Goal: Task Accomplishment & Management: Use online tool/utility

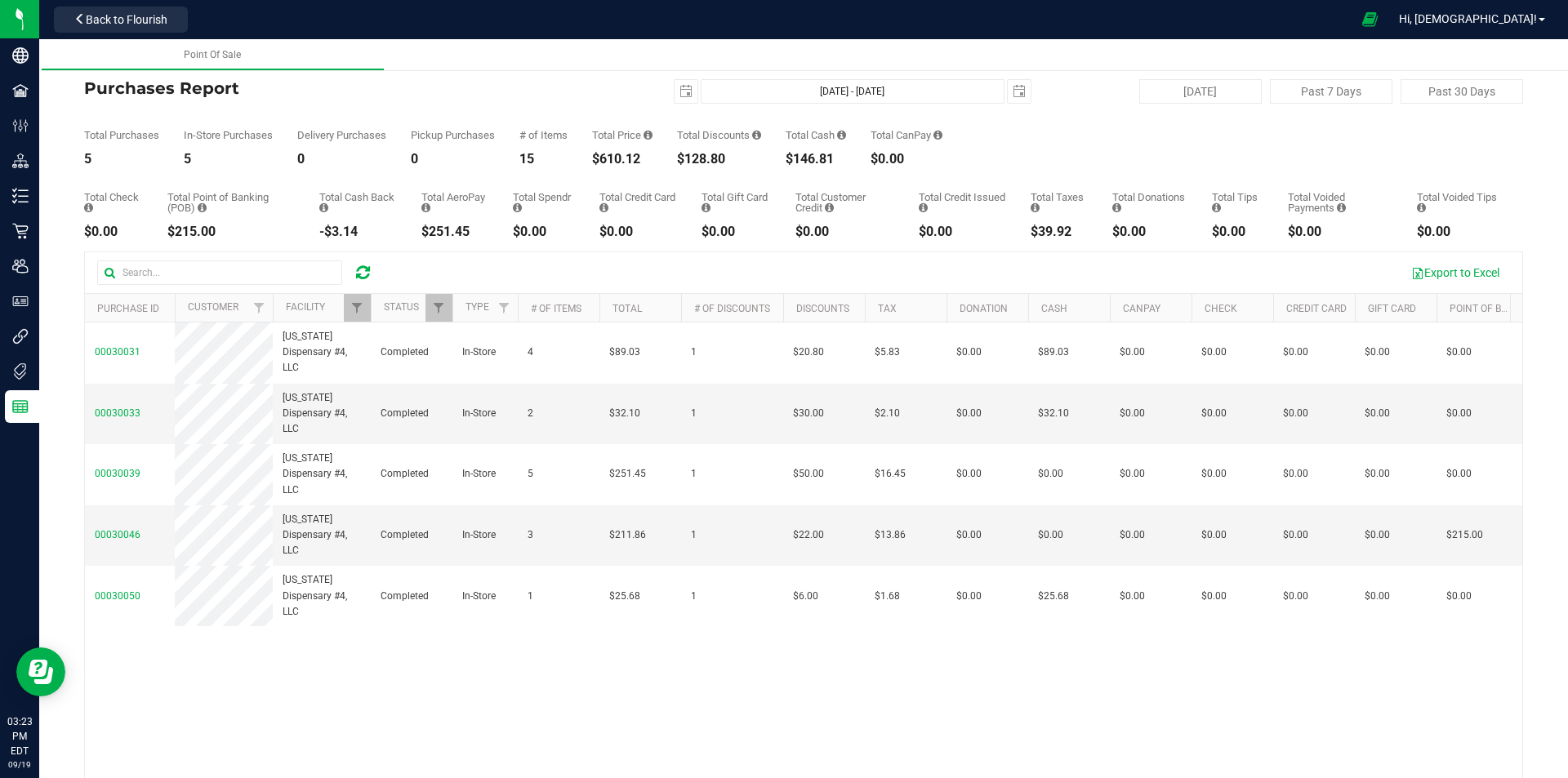
click at [366, 267] on icon at bounding box center [363, 272] width 14 height 16
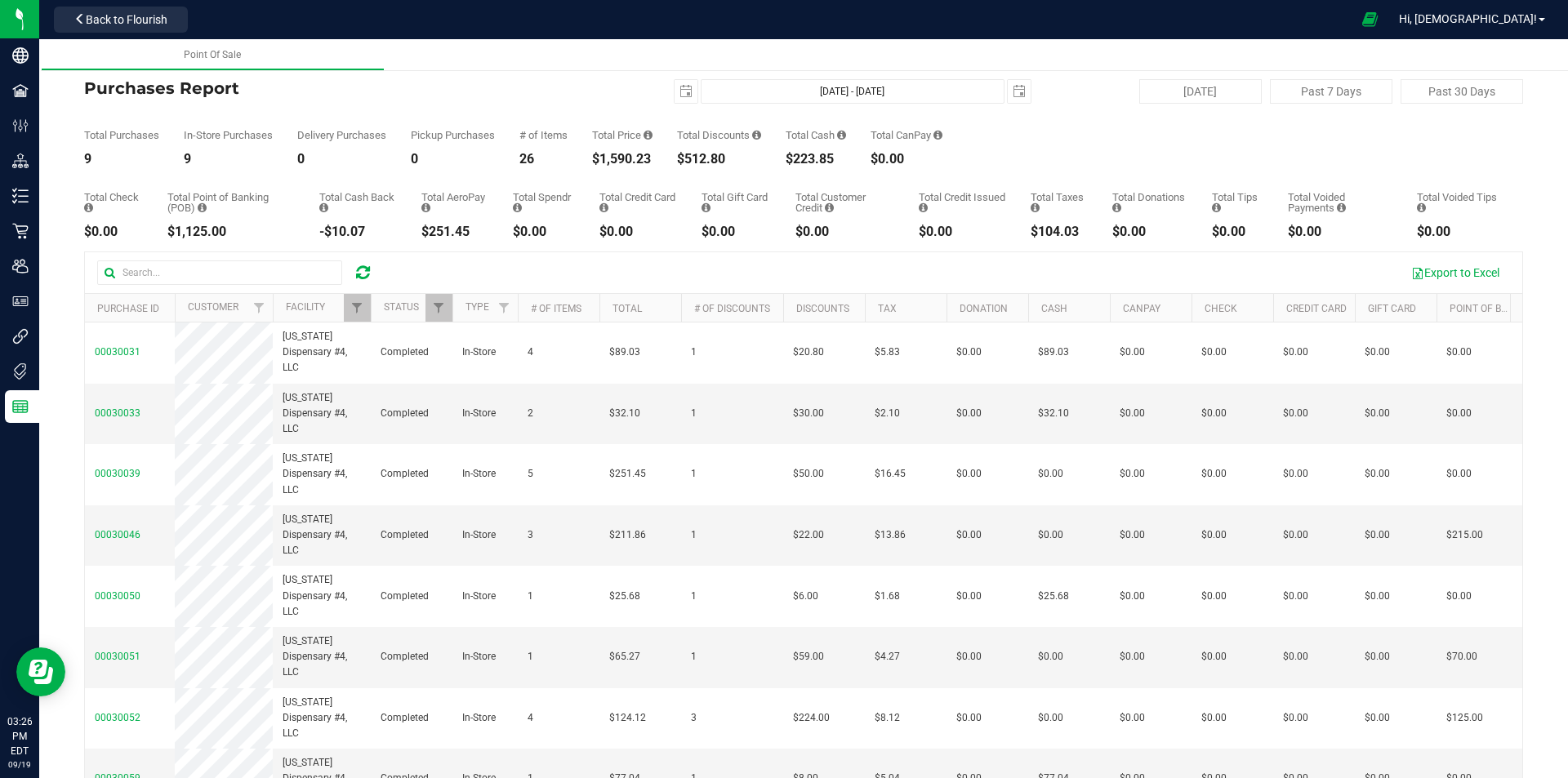
click at [367, 270] on icon at bounding box center [363, 272] width 14 height 16
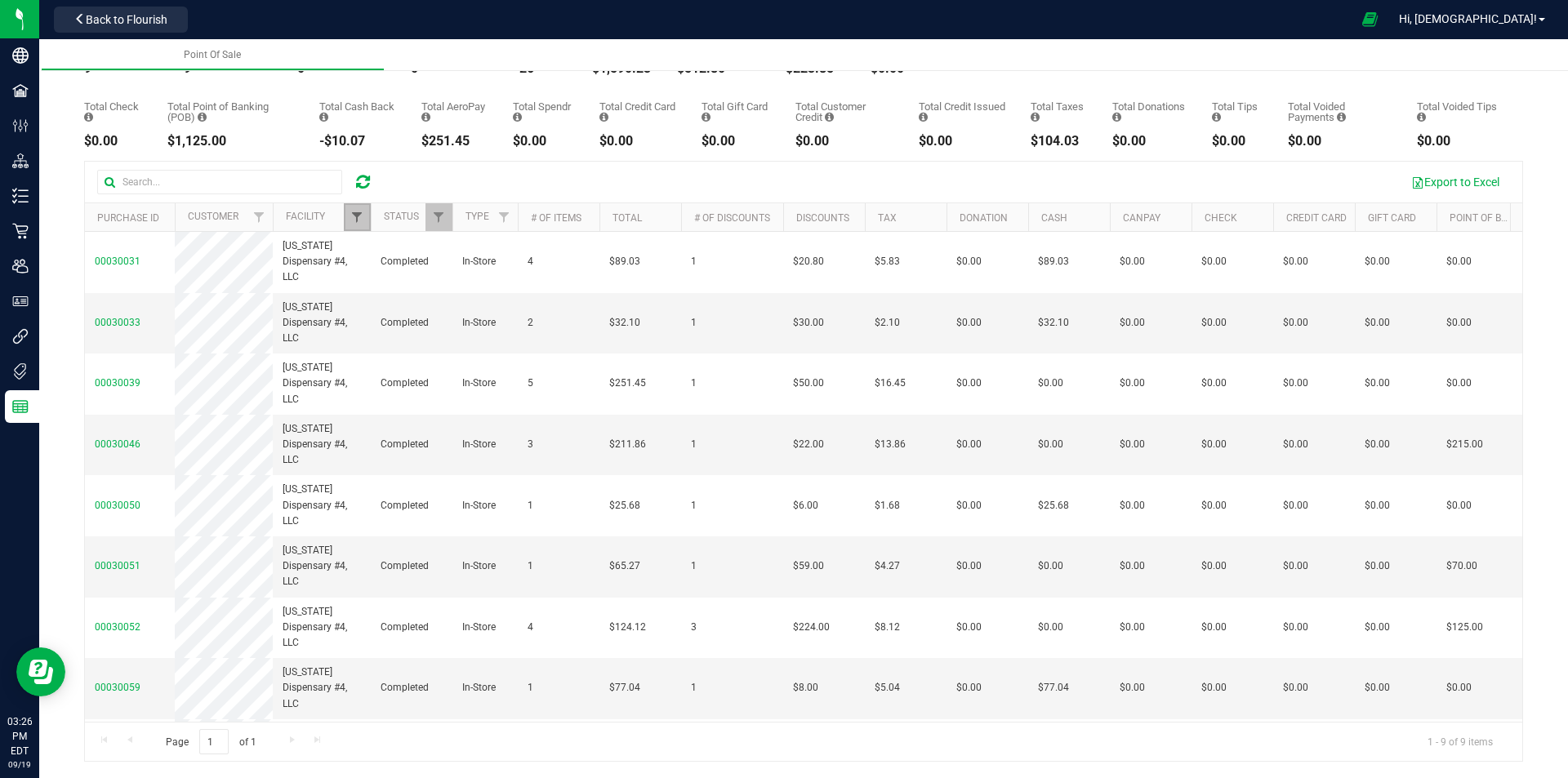
click at [359, 217] on span "Filter" at bounding box center [356, 217] width 13 height 13
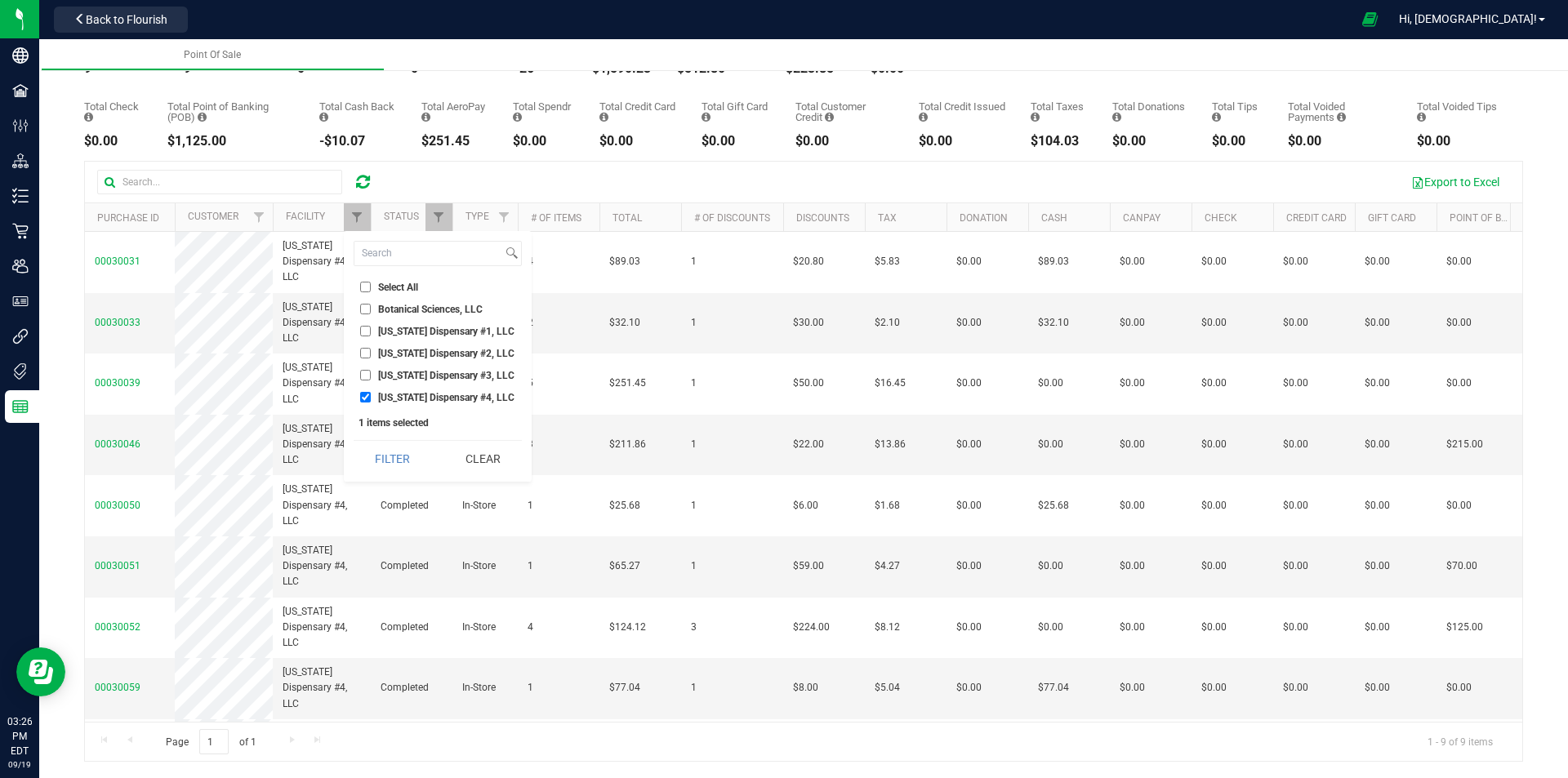
click at [426, 331] on span "[US_STATE] Dispensary #1, LLC" at bounding box center [446, 331] width 136 height 10
click at [371, 331] on input "[US_STATE] Dispensary #1, LLC" at bounding box center [366, 331] width 10 height 10
checkbox input "true"
click at [429, 398] on span "[US_STATE] Dispensary #4, LLC" at bounding box center [446, 397] width 136 height 10
click at [371, 398] on input "[US_STATE] Dispensary #4, LLC" at bounding box center [366, 397] width 10 height 10
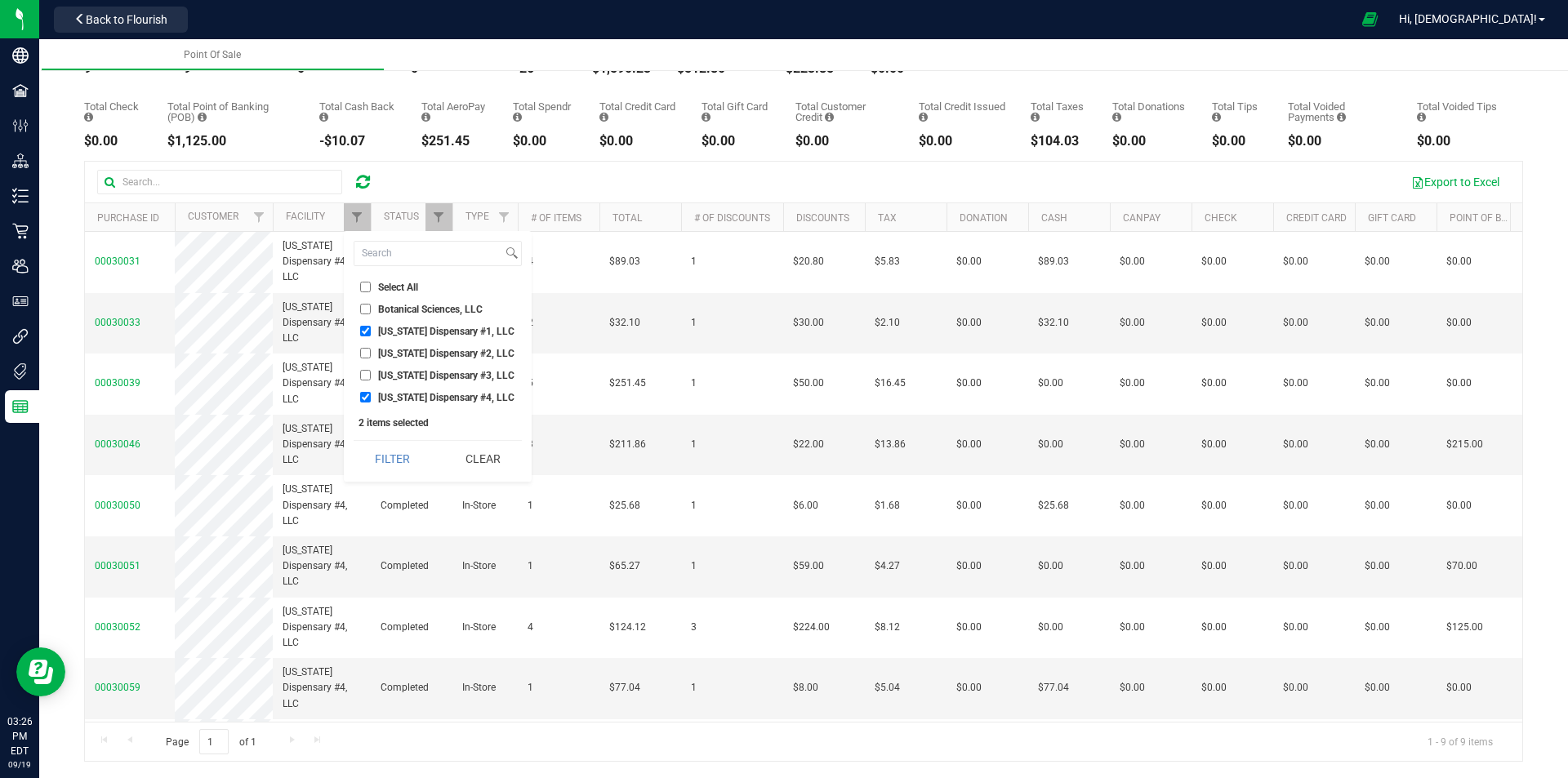
checkbox input "false"
click at [410, 472] on button "Filter" at bounding box center [393, 458] width 78 height 36
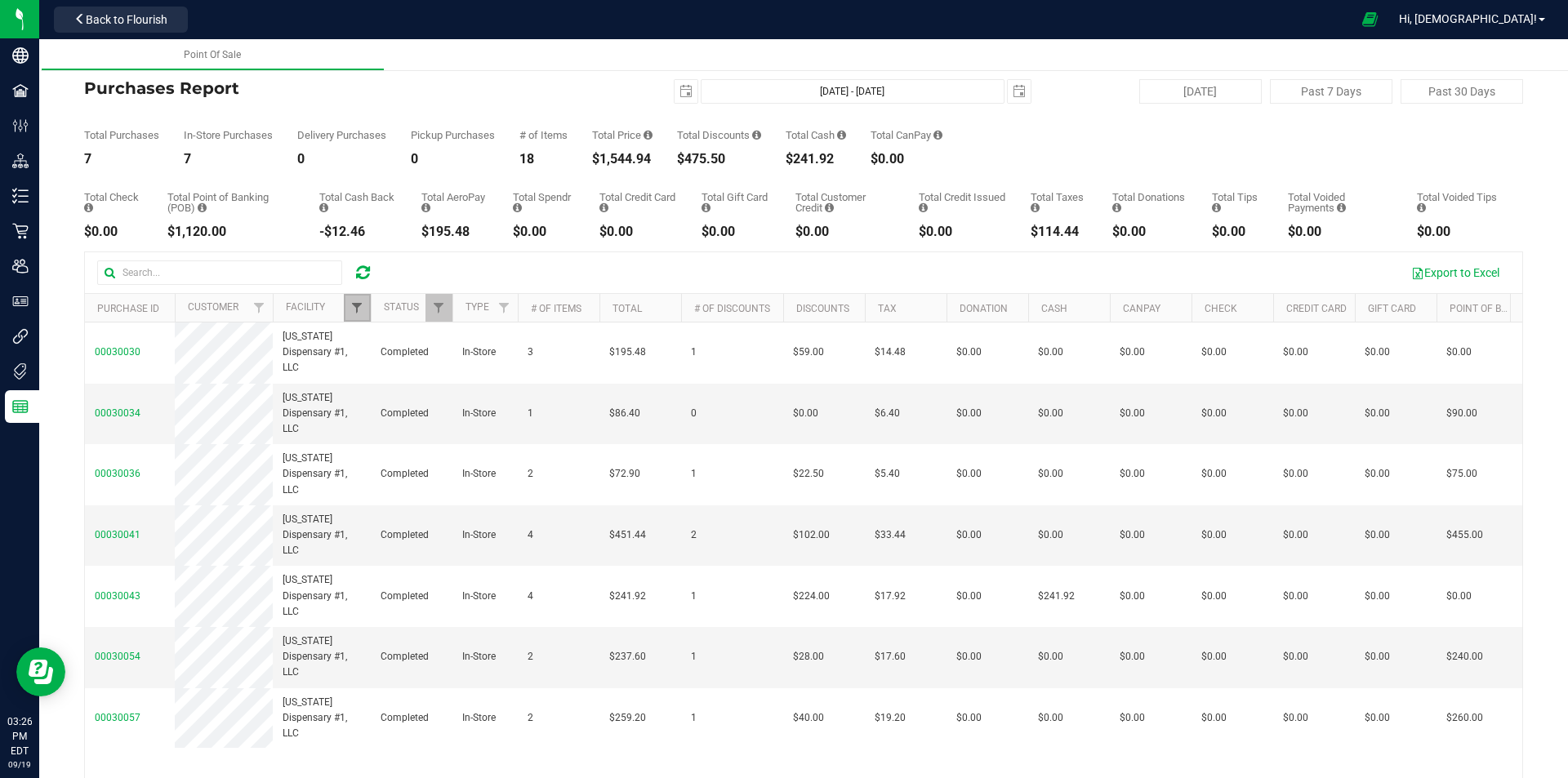
click at [362, 311] on span "Filter" at bounding box center [356, 308] width 13 height 13
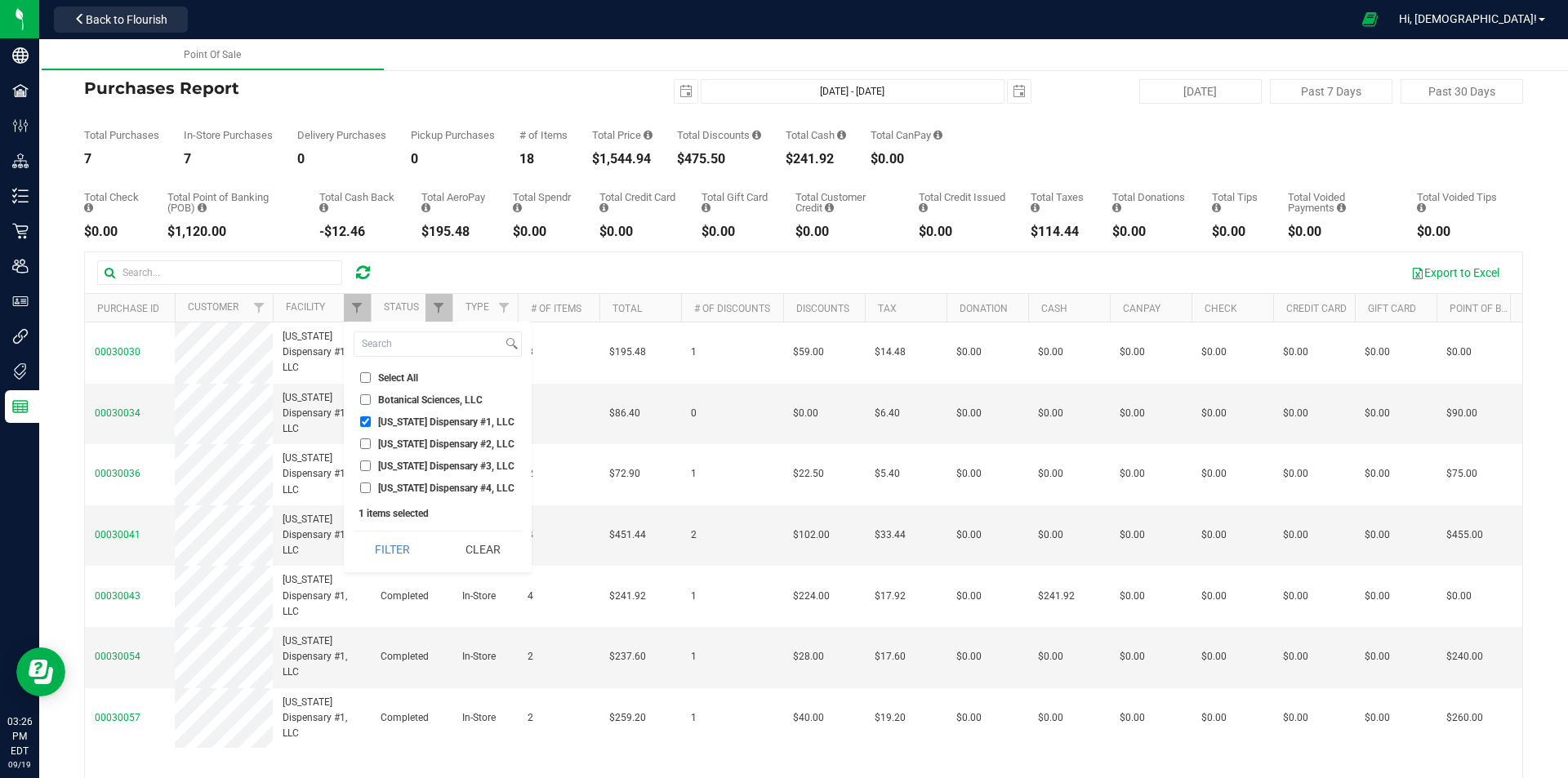
click at [389, 419] on span "[US_STATE] Dispensary #1, LLC" at bounding box center [446, 422] width 136 height 10
click at [371, 419] on input "[US_STATE] Dispensary #1, LLC" at bounding box center [366, 422] width 10 height 10
checkbox input "false"
click at [404, 447] on span "[US_STATE] Dispensary #2, LLC" at bounding box center [446, 444] width 136 height 10
click at [371, 447] on input "[US_STATE] Dispensary #2, LLC" at bounding box center [366, 444] width 10 height 10
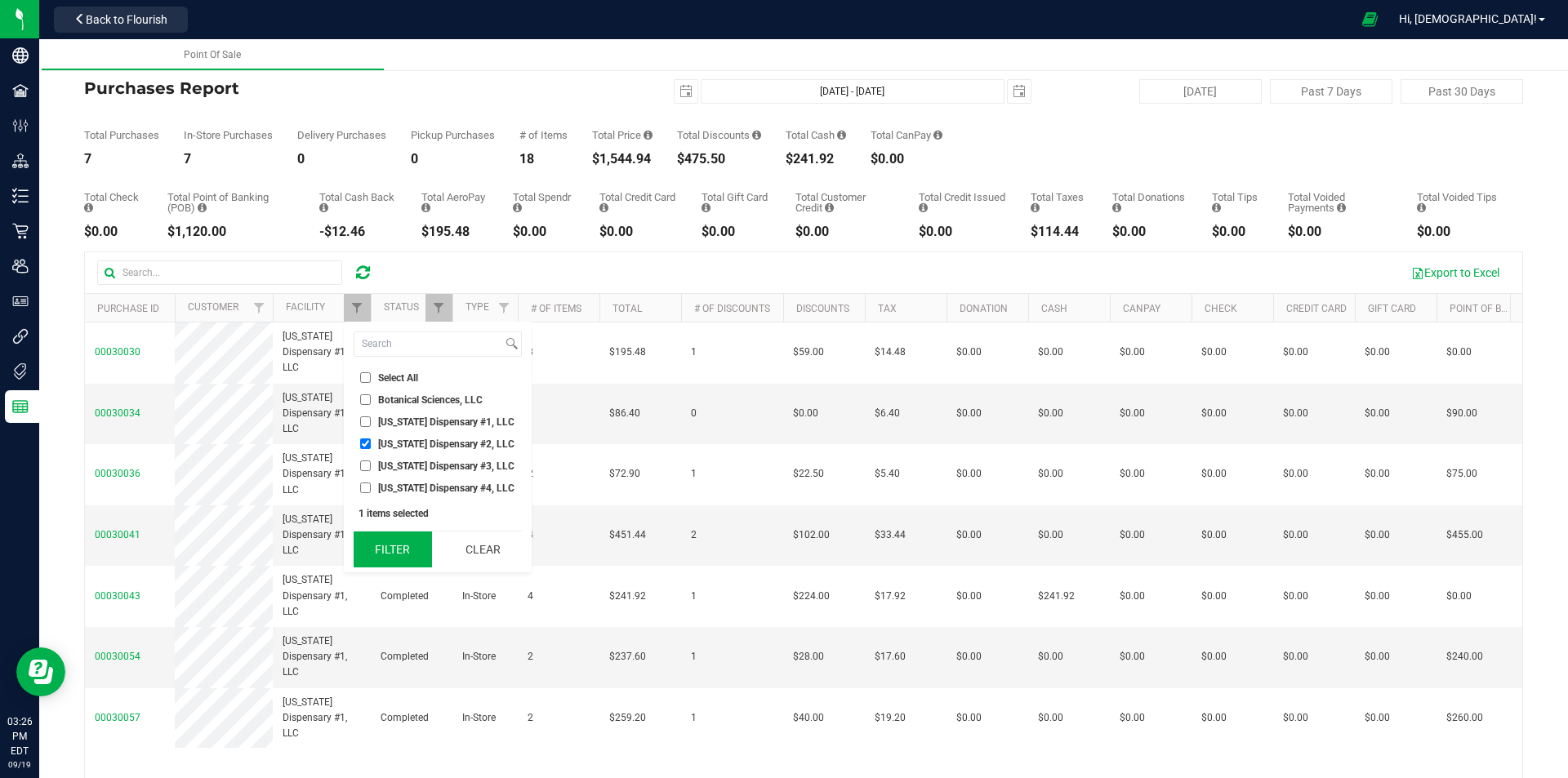
click at [395, 546] on button "Filter" at bounding box center [393, 548] width 78 height 36
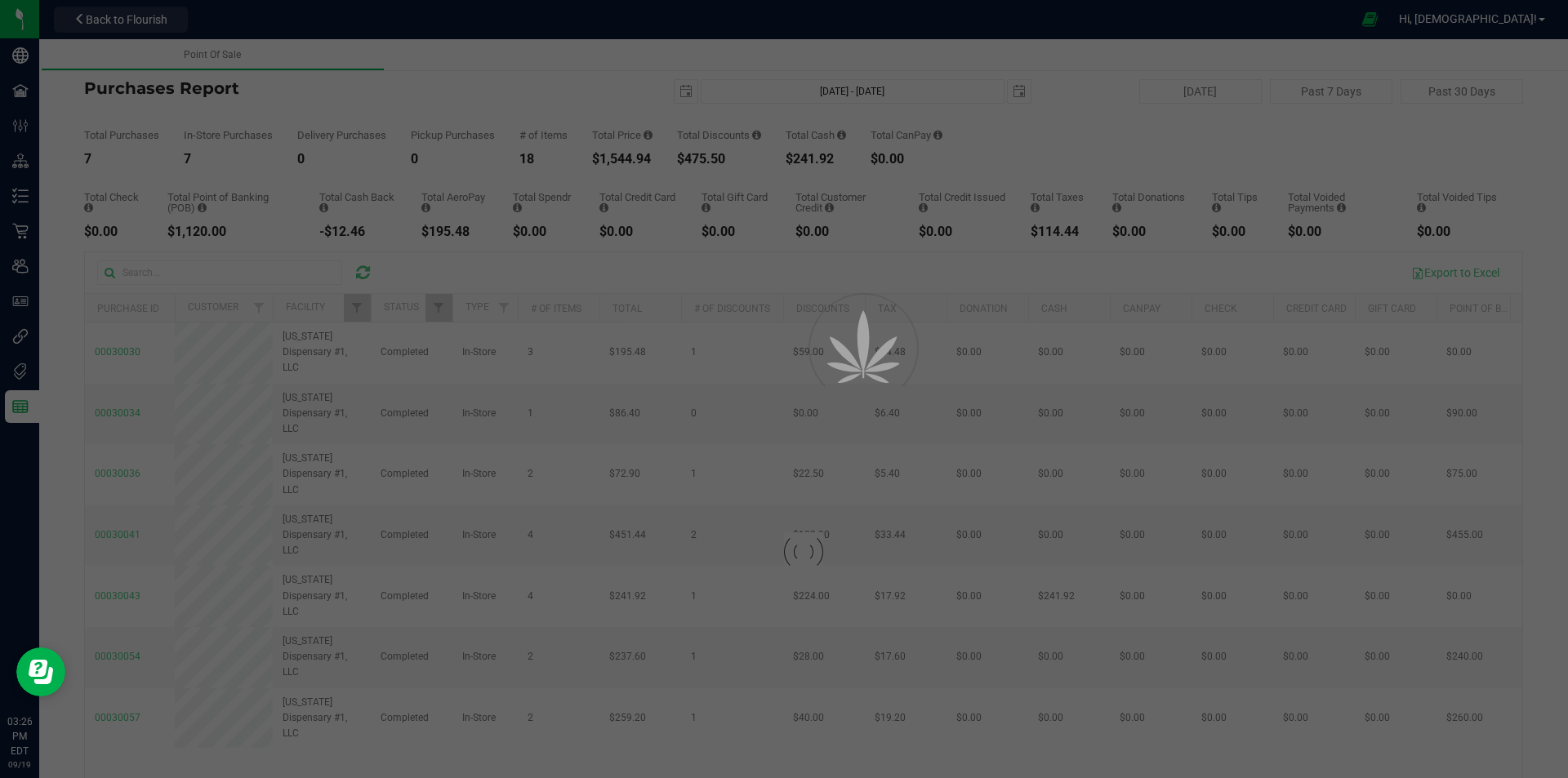
checkbox input "true"
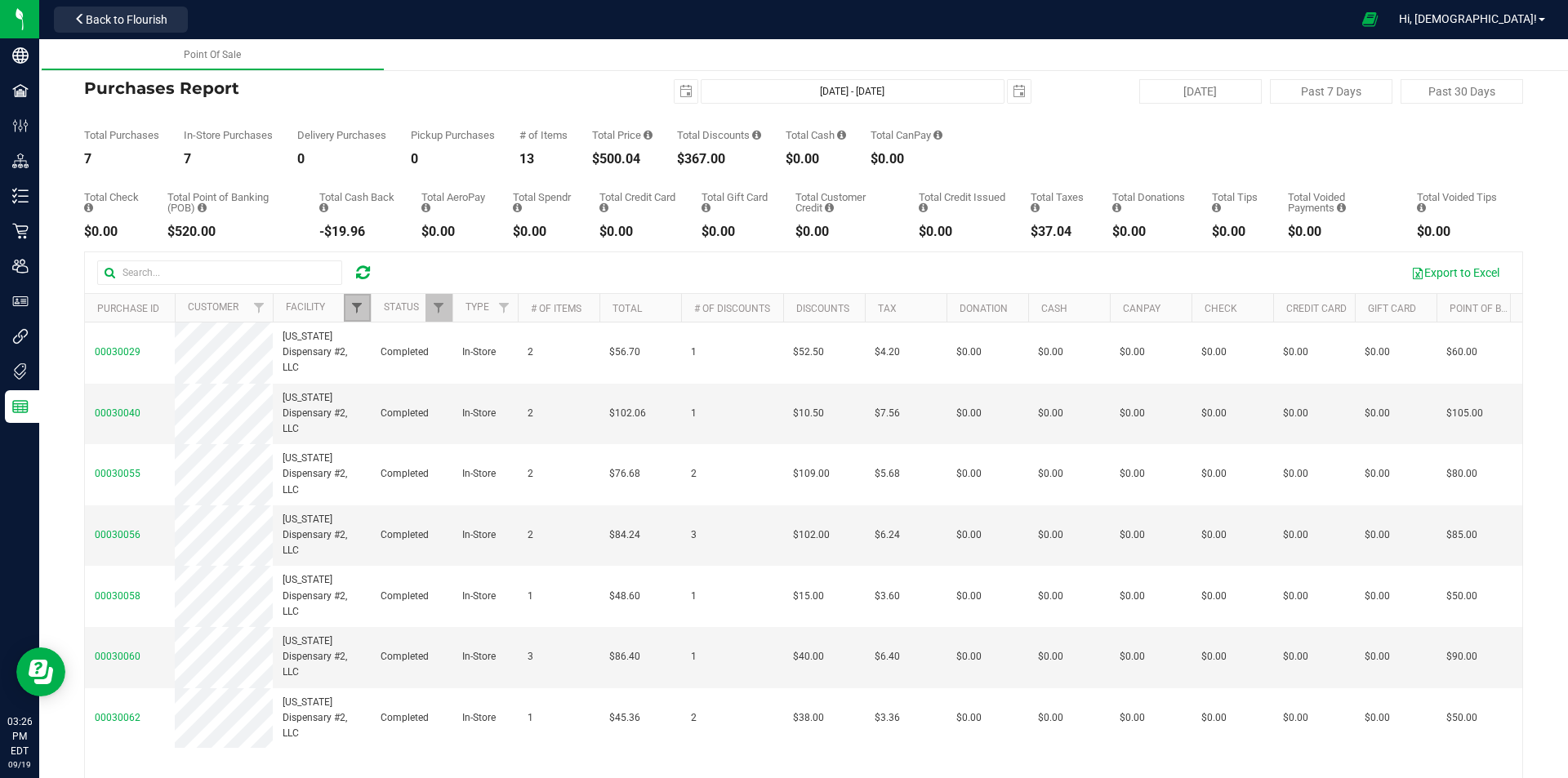
click at [355, 311] on span "Filter" at bounding box center [356, 308] width 13 height 13
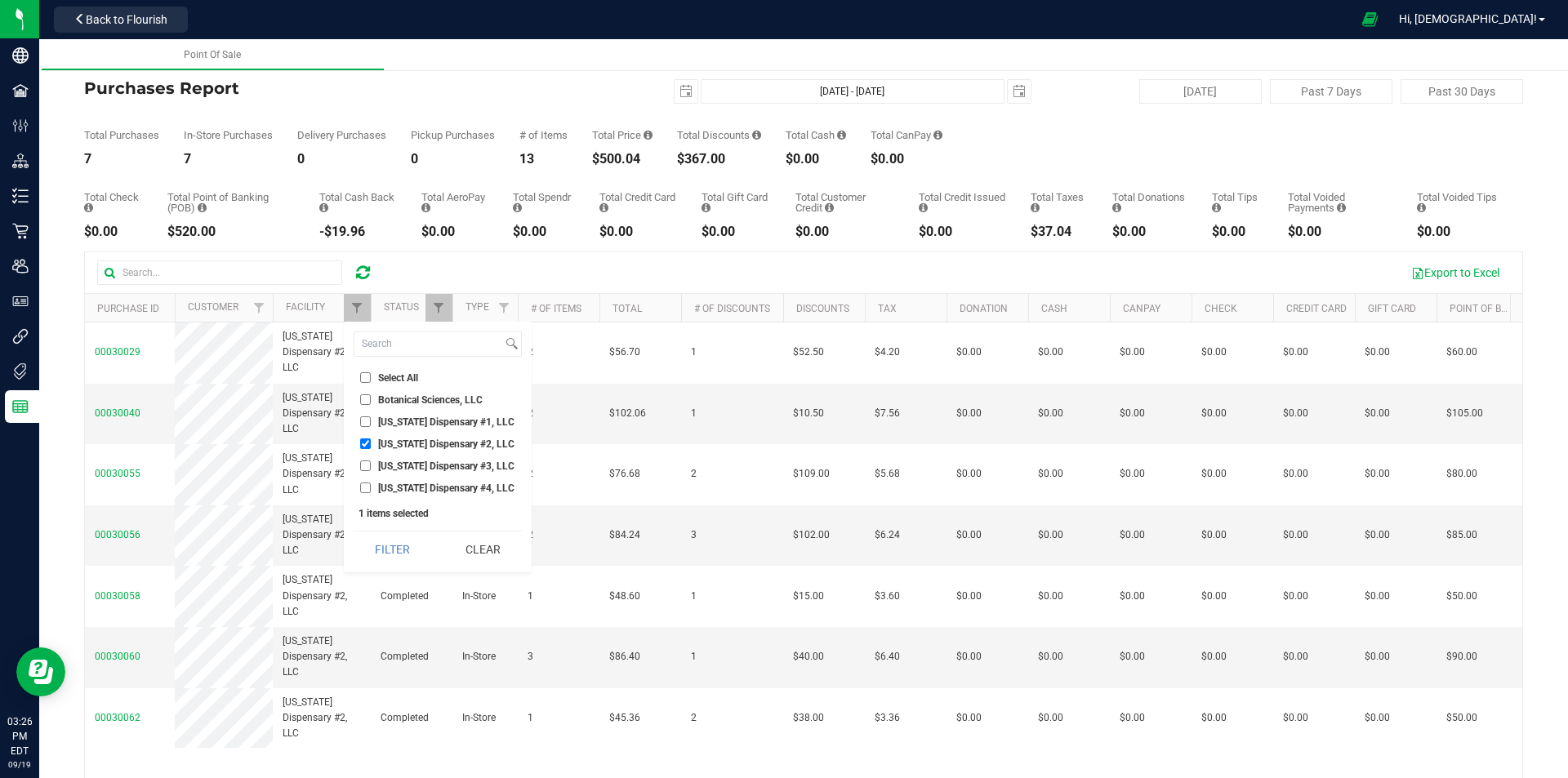
click at [418, 418] on span "[US_STATE] Dispensary #1, LLC" at bounding box center [446, 422] width 136 height 10
click at [371, 417] on input "[US_STATE] Dispensary #1, LLC" at bounding box center [366, 422] width 10 height 10
checkbox input "true"
click at [422, 440] on span "[US_STATE] Dispensary #2, LLC" at bounding box center [446, 444] width 136 height 10
click at [371, 440] on input "[US_STATE] Dispensary #2, LLC" at bounding box center [366, 444] width 10 height 10
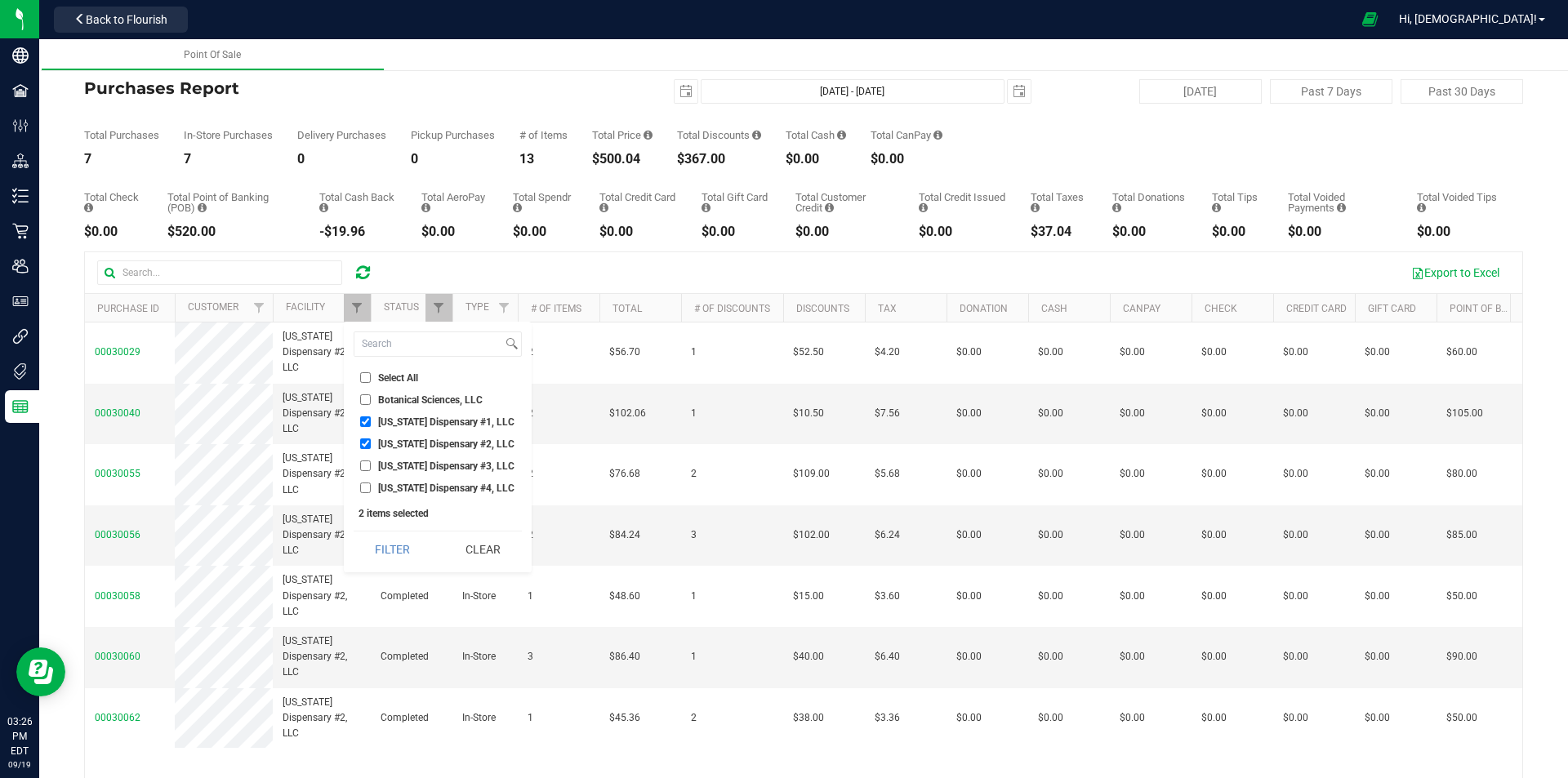
checkbox input "false"
click at [409, 535] on button "Filter" at bounding box center [393, 548] width 78 height 36
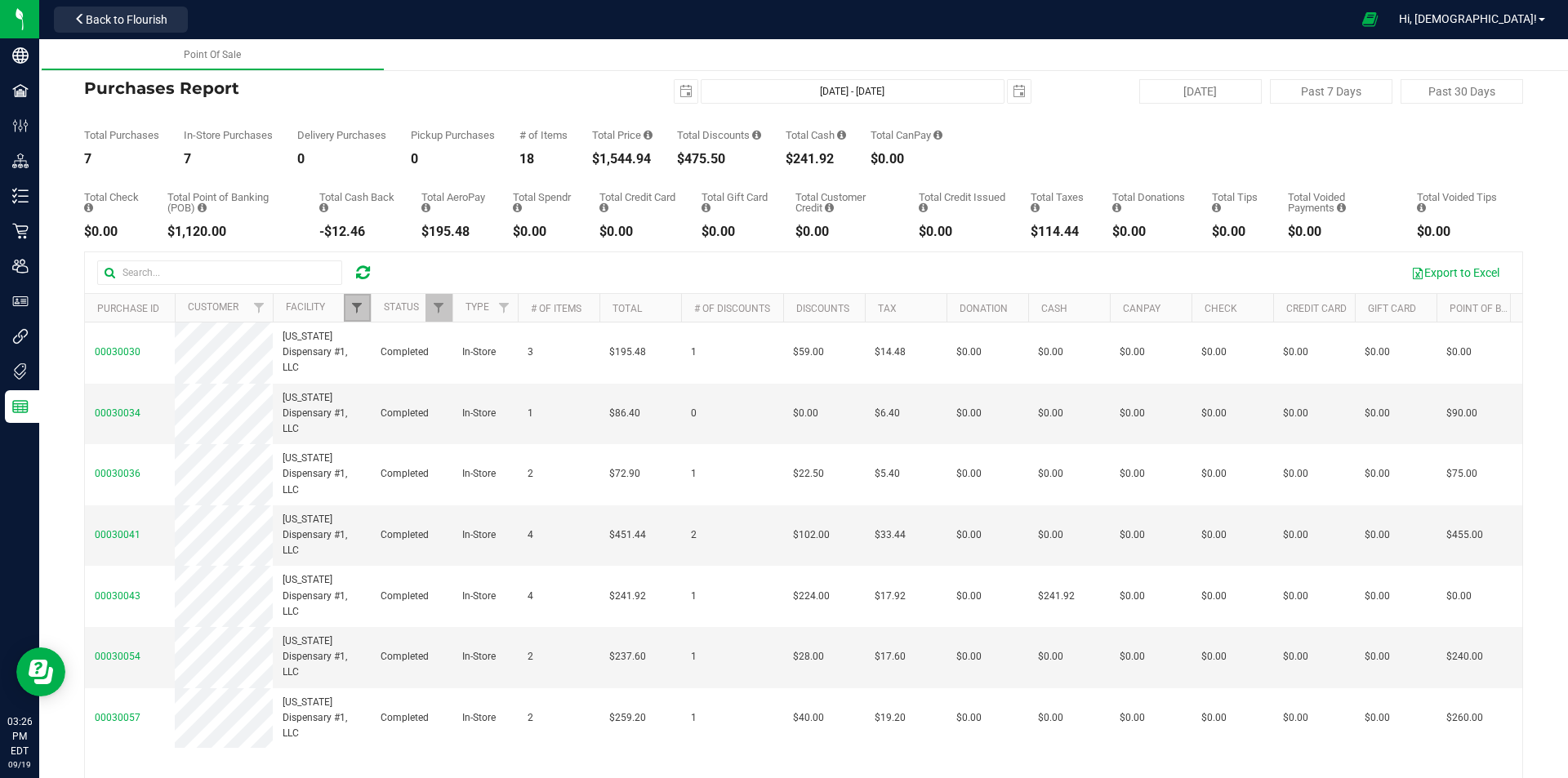
click at [360, 310] on span "Filter" at bounding box center [356, 308] width 13 height 13
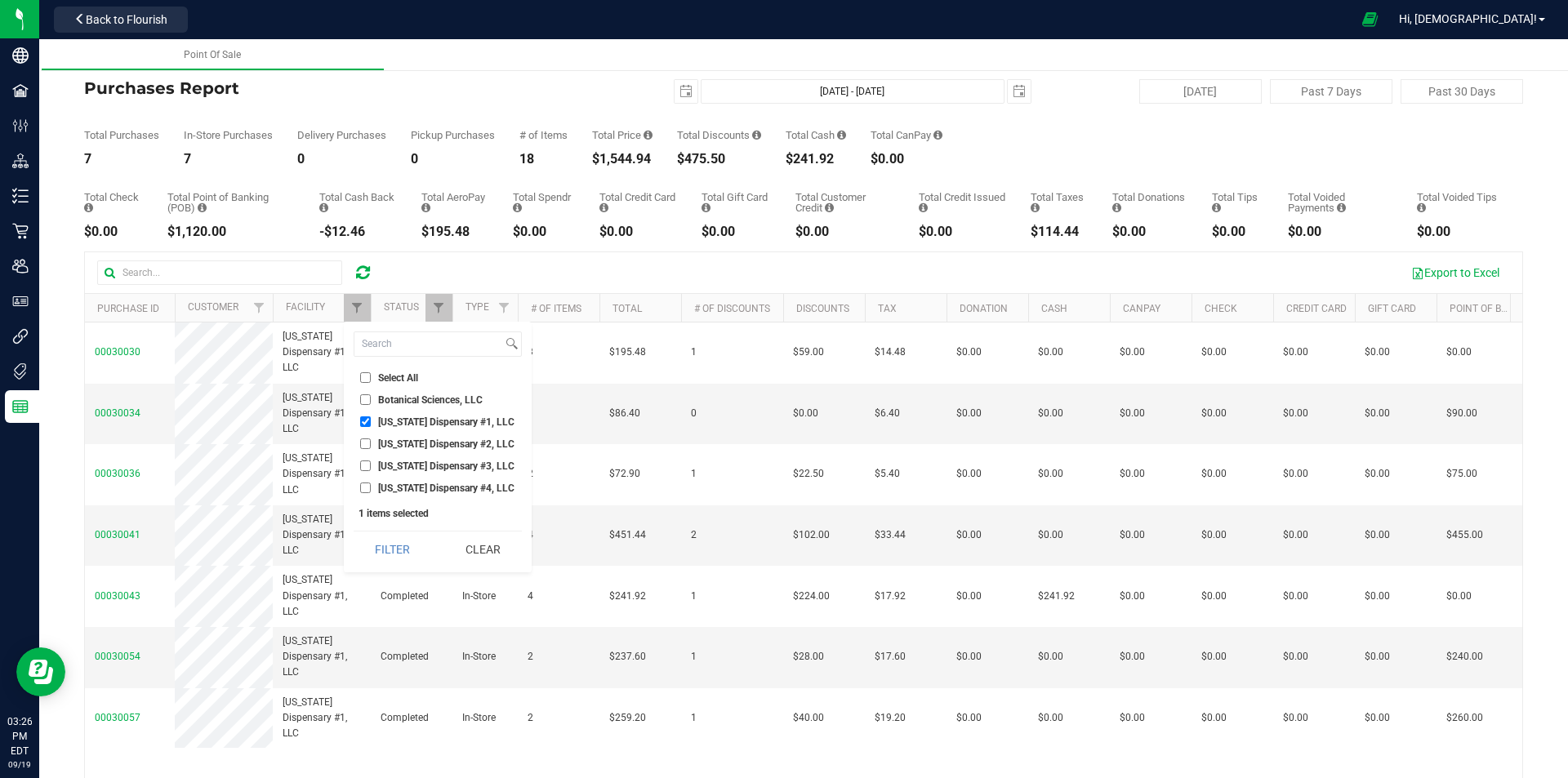
click at [397, 423] on span "[US_STATE] Dispensary #1, LLC" at bounding box center [446, 422] width 136 height 10
click at [371, 423] on input "[US_STATE] Dispensary #1, LLC" at bounding box center [366, 422] width 10 height 10
checkbox input "false"
click at [405, 481] on li "[US_STATE] Dispensary #4, LLC" at bounding box center [438, 488] width 168 height 17
click at [402, 491] on span "[US_STATE] Dispensary #4, LLC" at bounding box center [446, 488] width 136 height 10
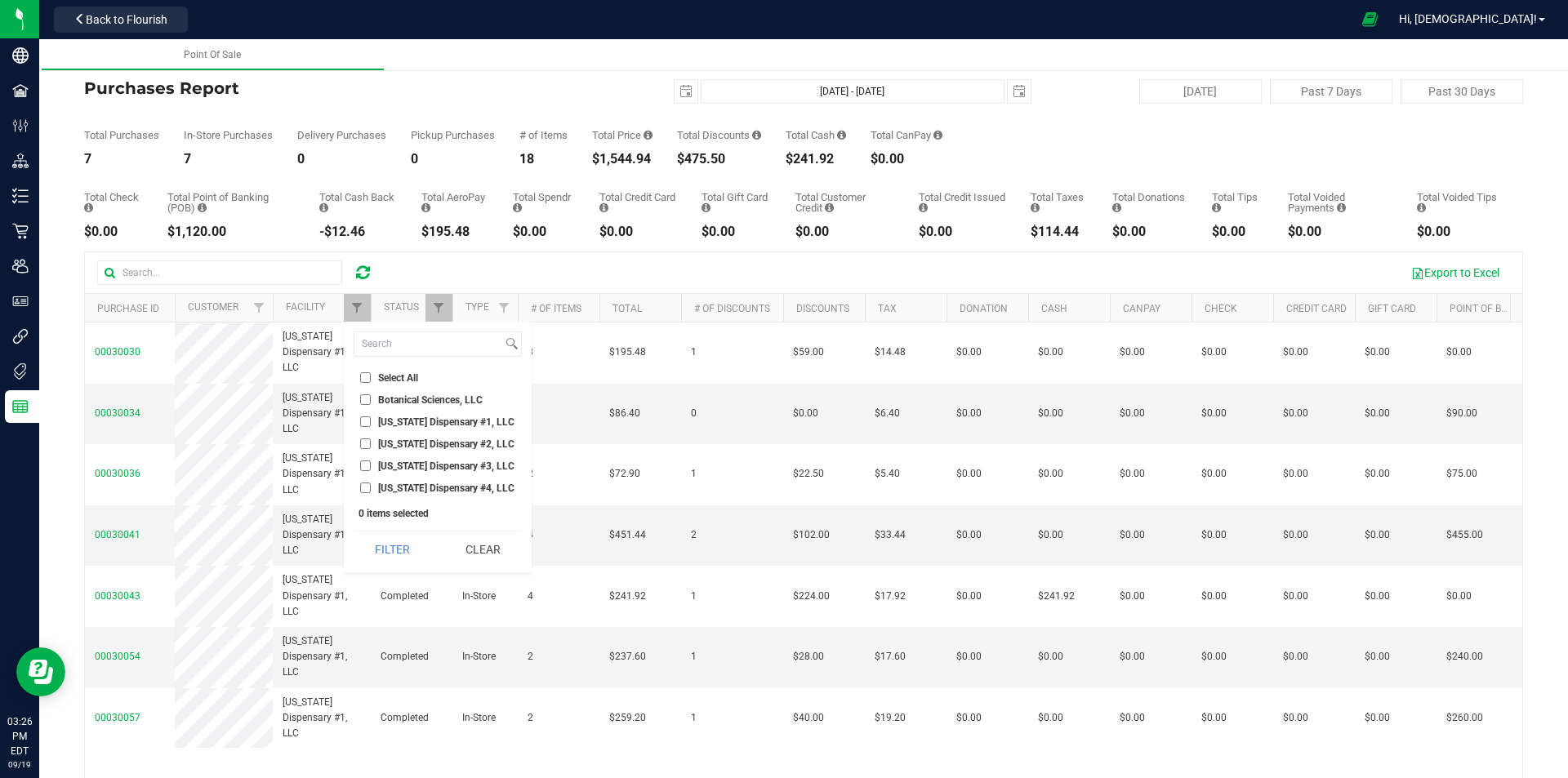
click at [371, 491] on input "[US_STATE] Dispensary #4, LLC" at bounding box center [366, 488] width 10 height 10
click at [402, 560] on button "Filter" at bounding box center [393, 548] width 78 height 36
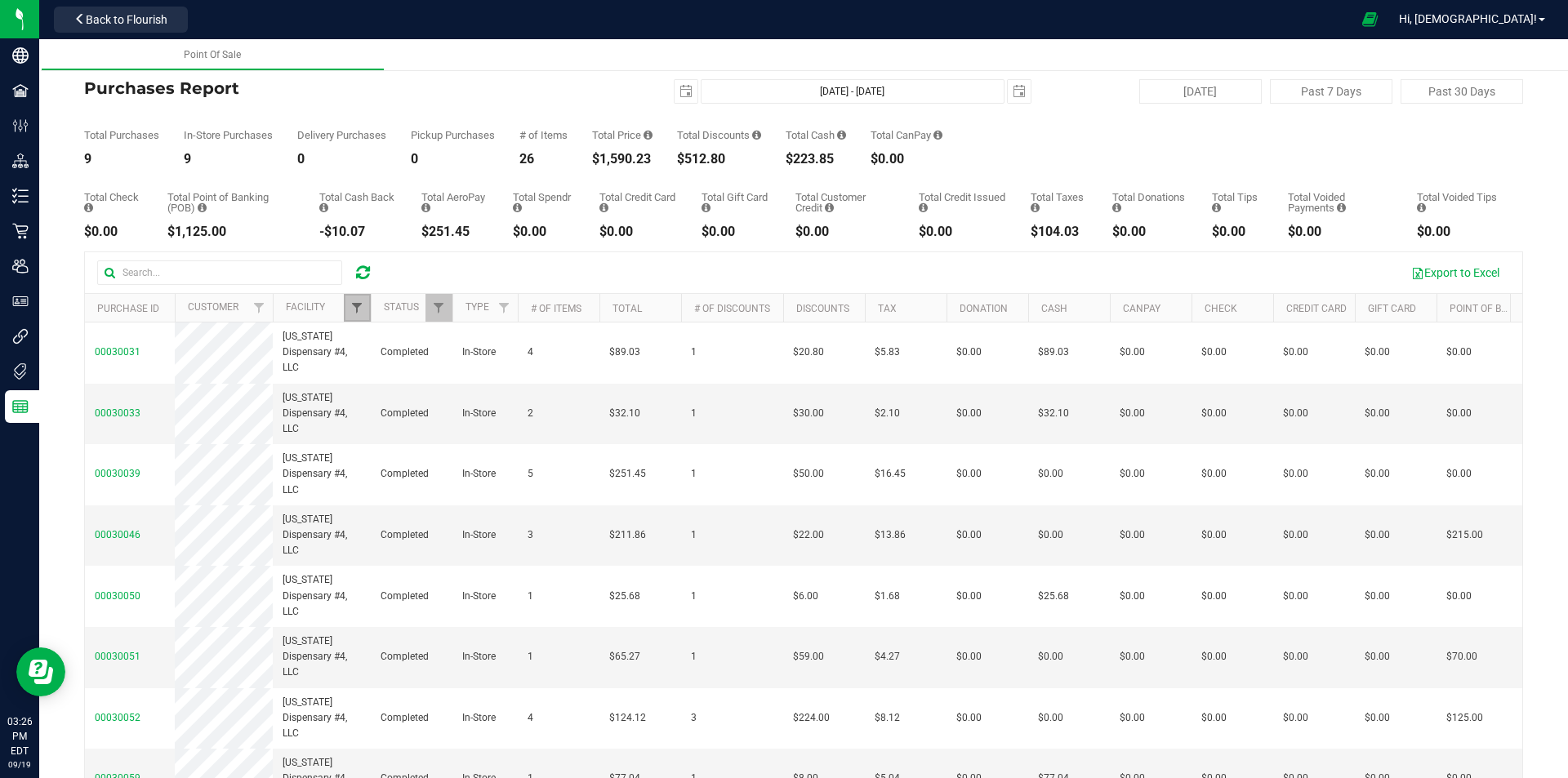
click at [354, 308] on span "Filter" at bounding box center [356, 308] width 13 height 13
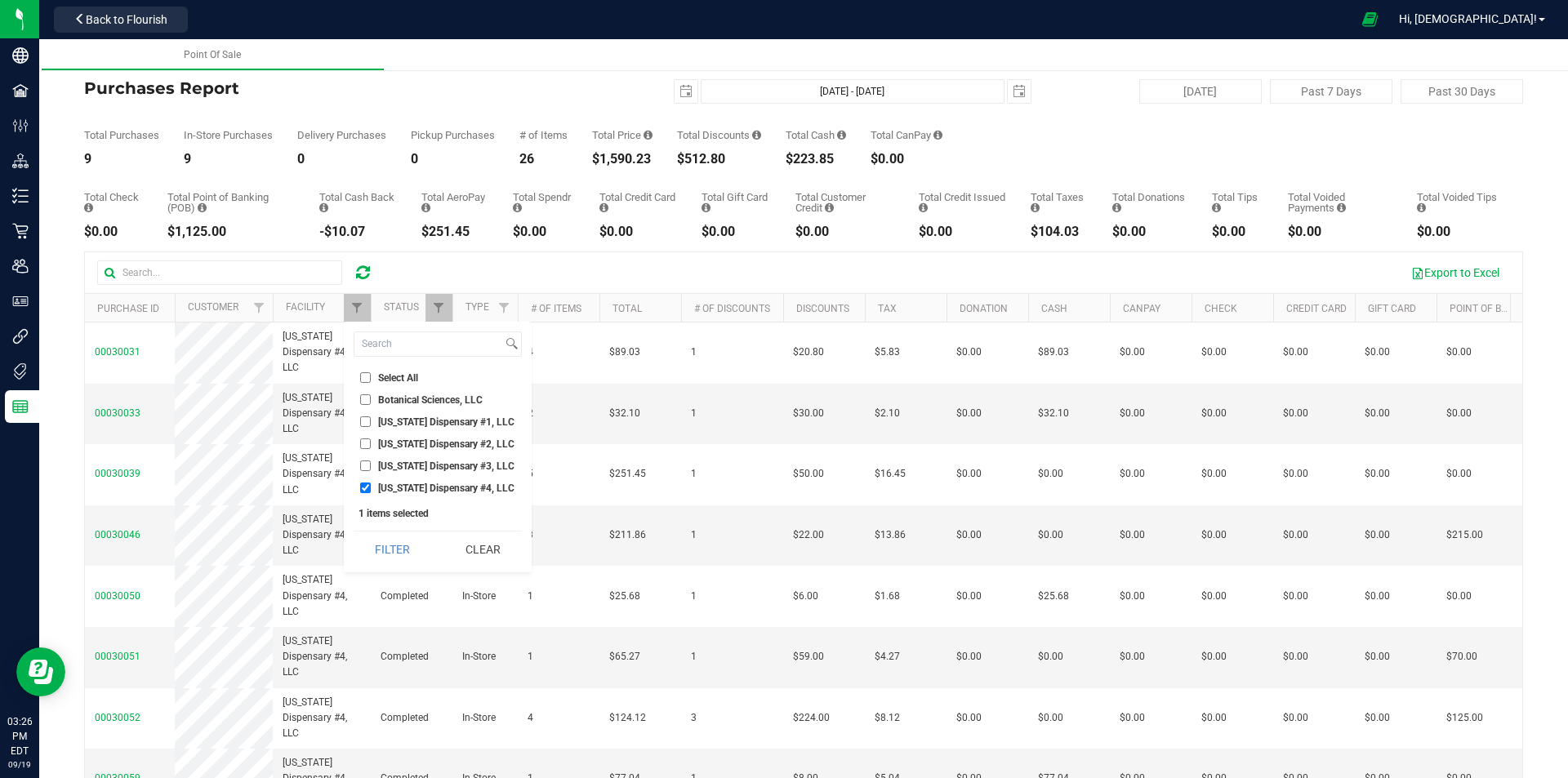
click at [412, 489] on span "[US_STATE] Dispensary #4, LLC" at bounding box center [446, 488] width 136 height 10
click at [371, 489] on input "[US_STATE] Dispensary #4, LLC" at bounding box center [366, 488] width 10 height 10
checkbox input "false"
click at [425, 467] on span "[US_STATE] Dispensary #3, LLC" at bounding box center [446, 465] width 136 height 10
click at [371, 467] on input "[US_STATE] Dispensary #3, LLC" at bounding box center [366, 465] width 10 height 10
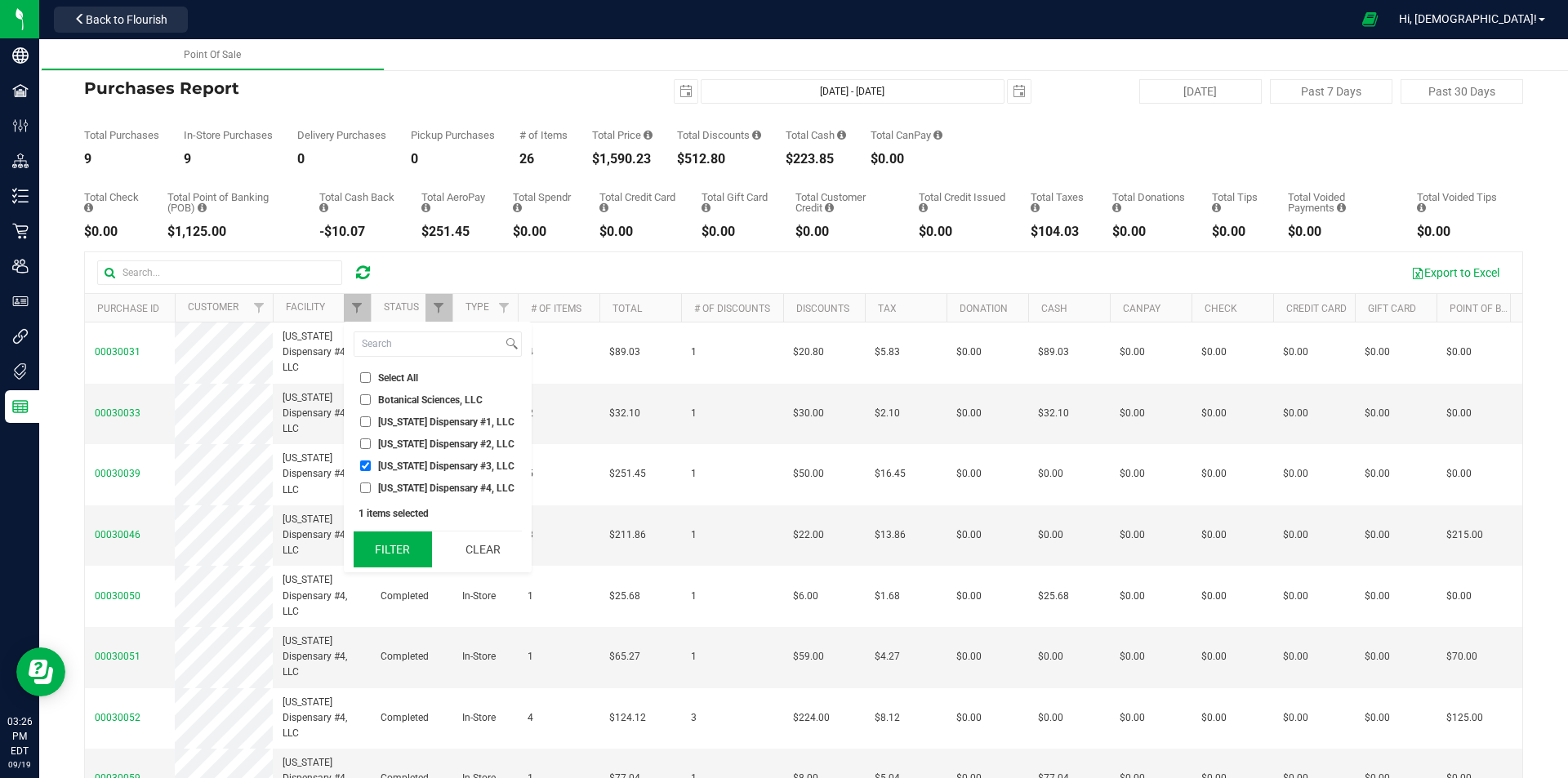
click at [401, 559] on button "Filter" at bounding box center [393, 548] width 78 height 36
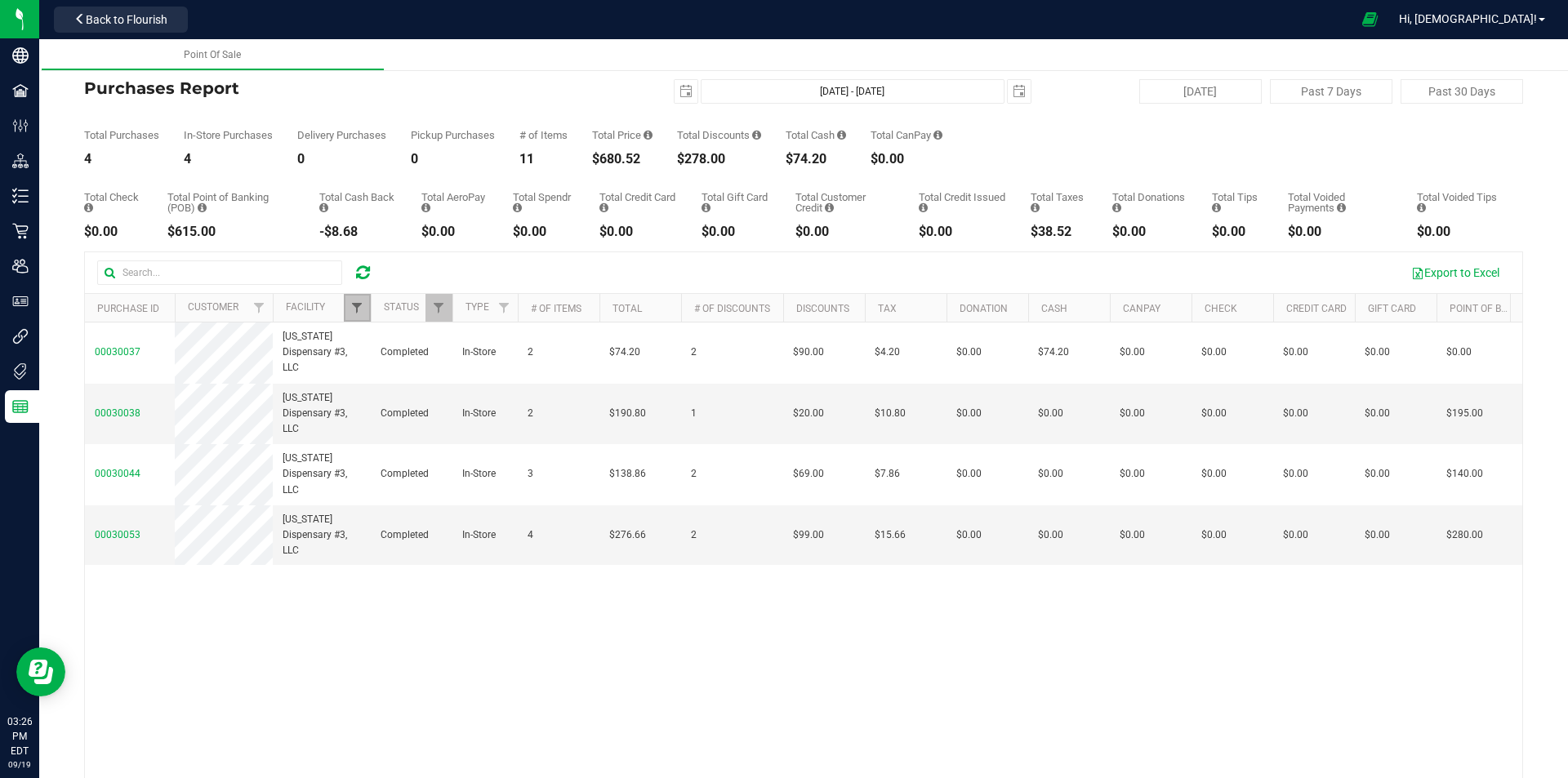
click at [361, 314] on span "Filter" at bounding box center [356, 308] width 13 height 13
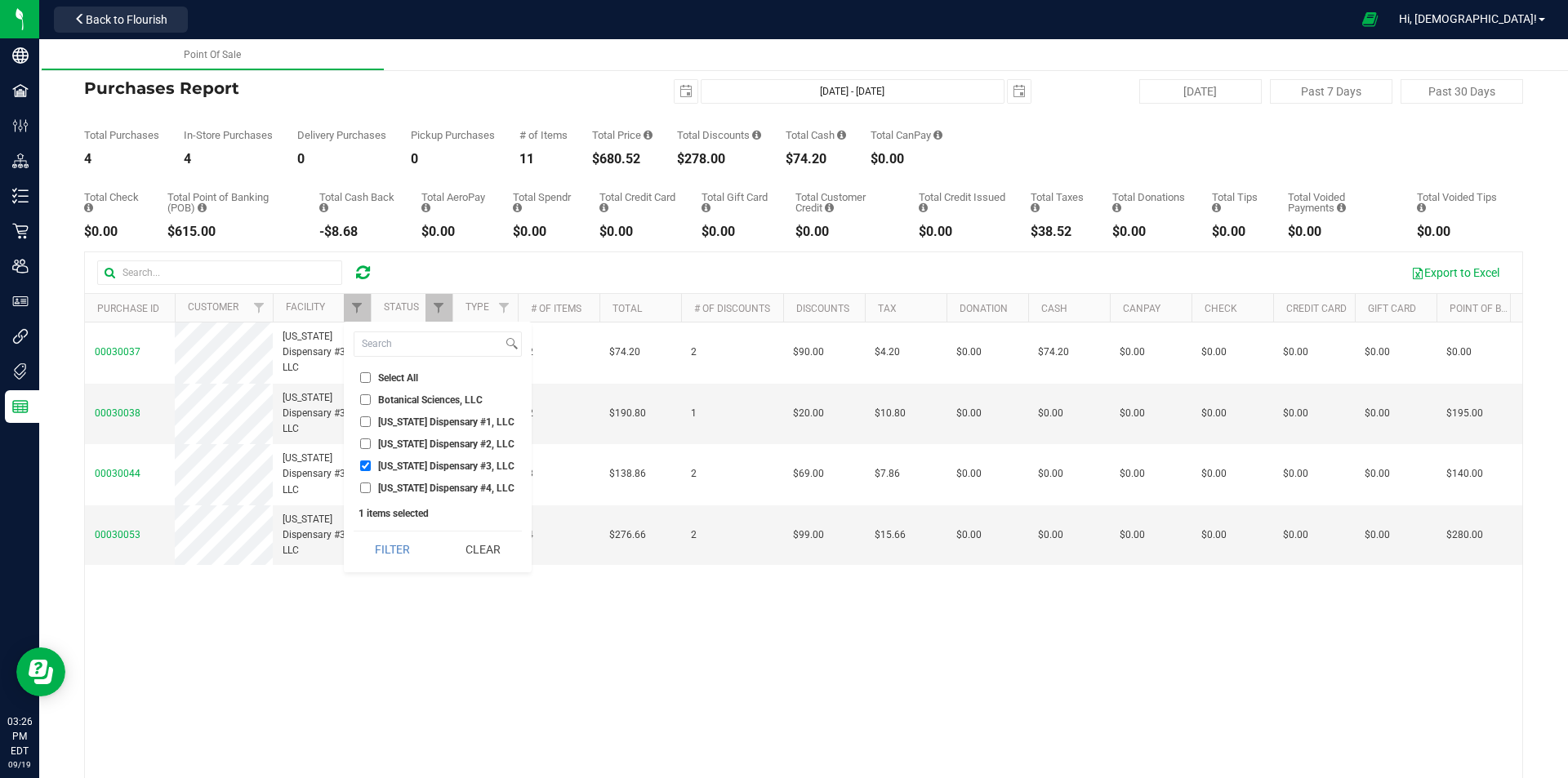
click at [387, 470] on span "[US_STATE] Dispensary #3, LLC" at bounding box center [446, 465] width 136 height 10
click at [371, 470] on input "[US_STATE] Dispensary #3, LLC" at bounding box center [366, 465] width 10 height 10
checkbox input "false"
click at [394, 481] on li "[US_STATE] Dispensary #4, LLC" at bounding box center [438, 488] width 168 height 17
click at [394, 489] on span "[US_STATE] Dispensary #4, LLC" at bounding box center [446, 488] width 136 height 10
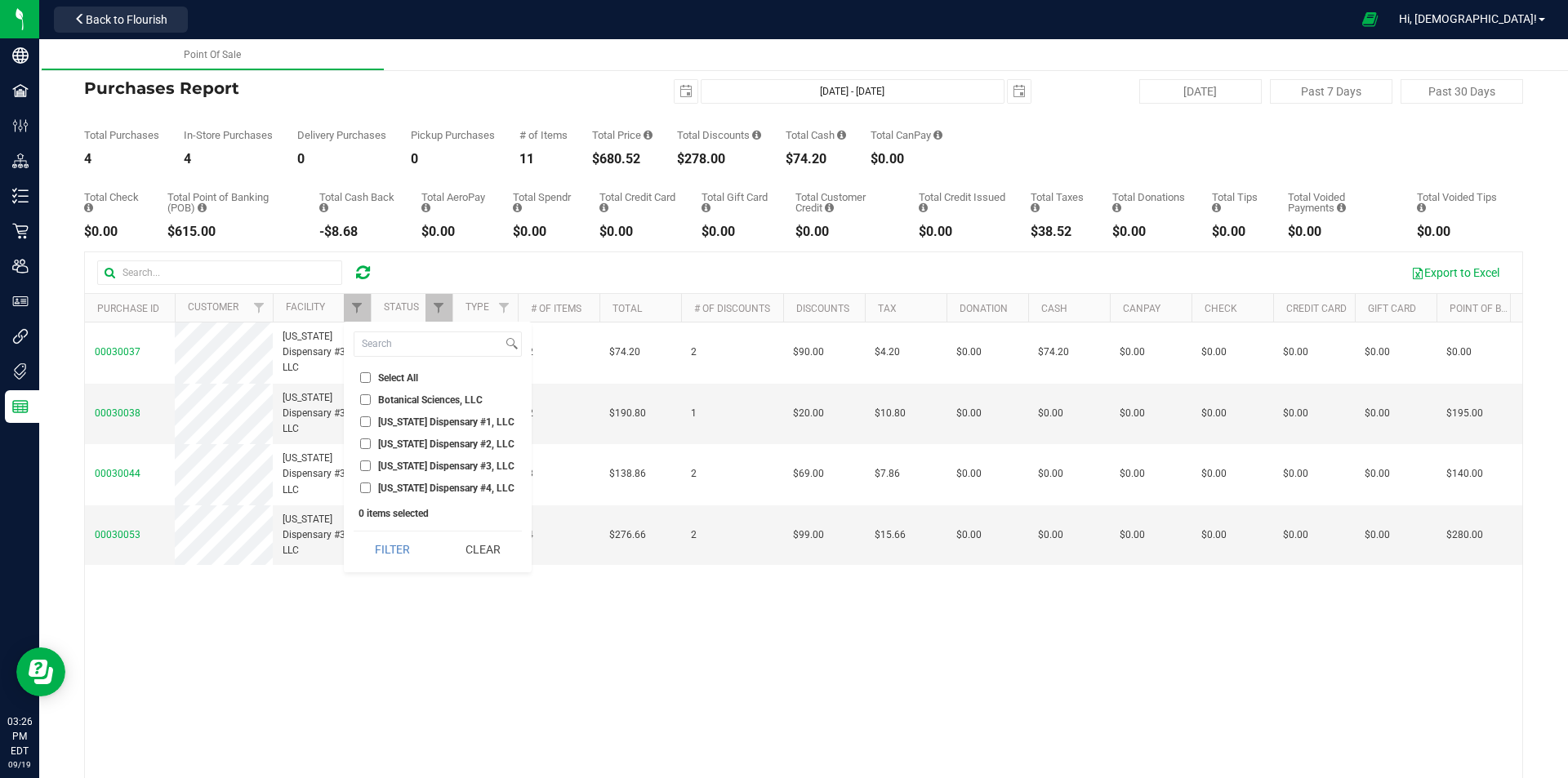
click at [371, 489] on input "[US_STATE] Dispensary #4, LLC" at bounding box center [366, 488] width 10 height 10
checkbox input "true"
click at [397, 545] on button "Filter" at bounding box center [393, 548] width 78 height 36
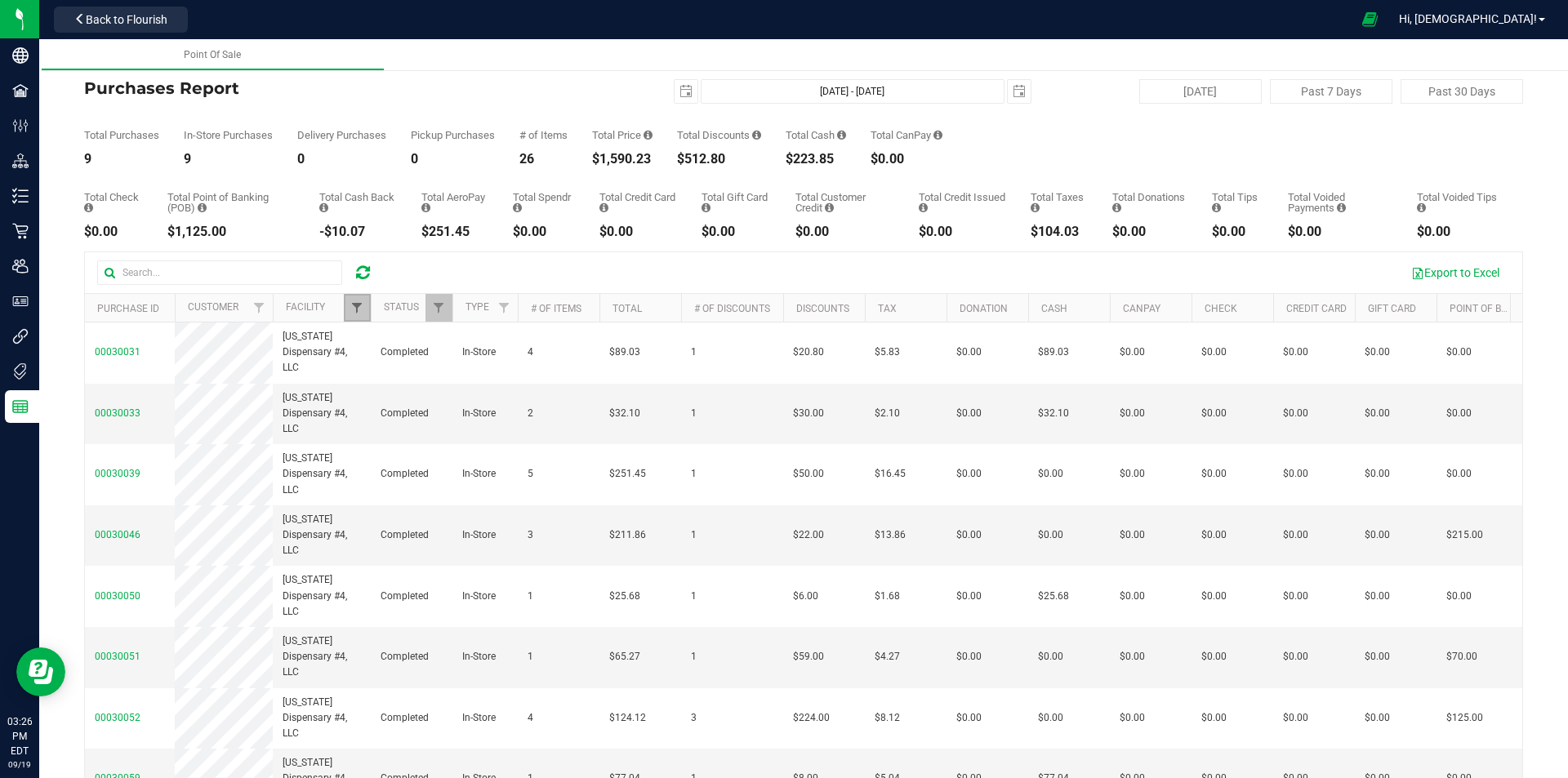
click at [356, 312] on span "Filter" at bounding box center [356, 308] width 13 height 13
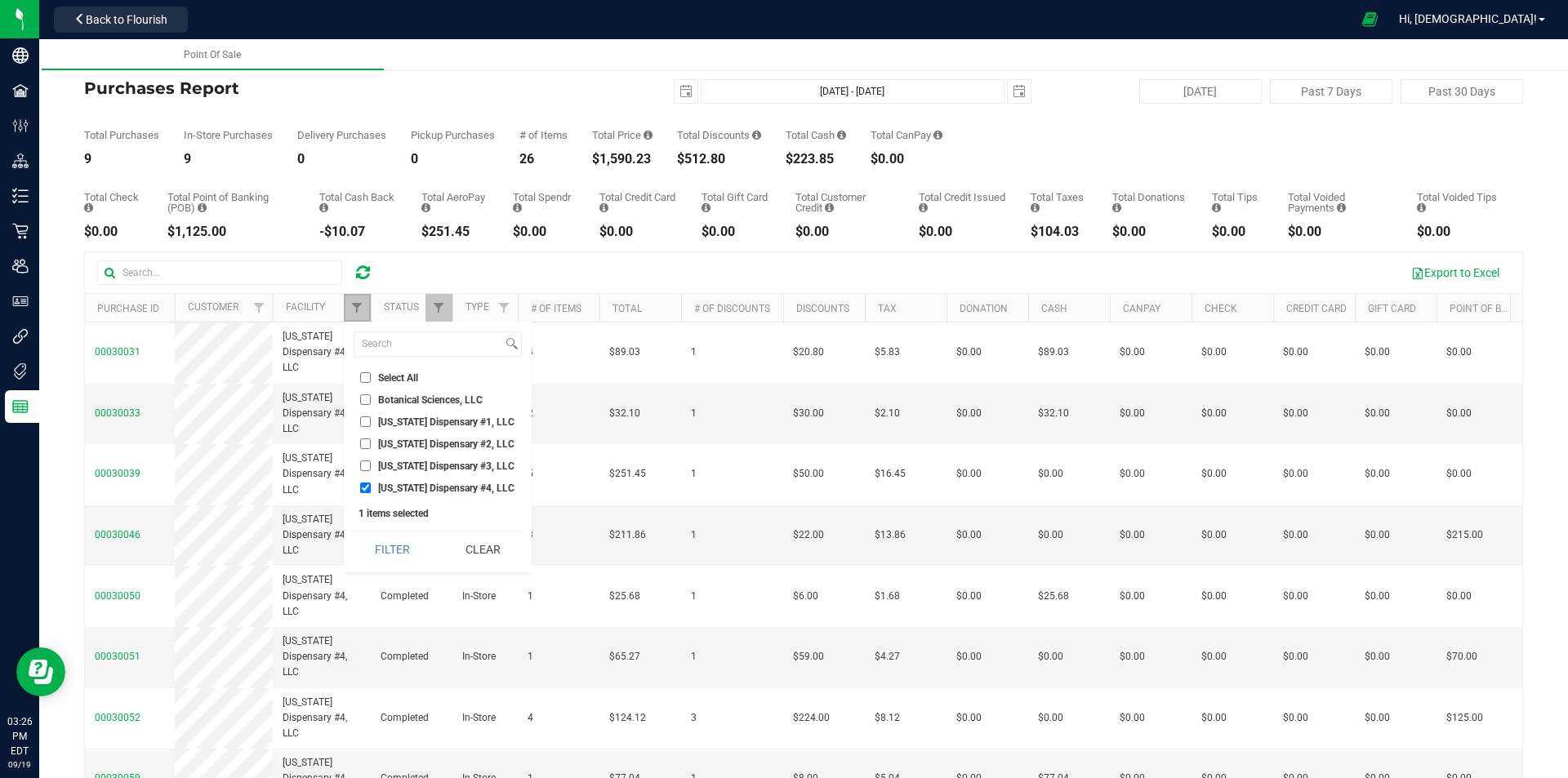
click at [365, 317] on link "Filter" at bounding box center [357, 308] width 27 height 28
